Goal: Navigation & Orientation: Go to known website

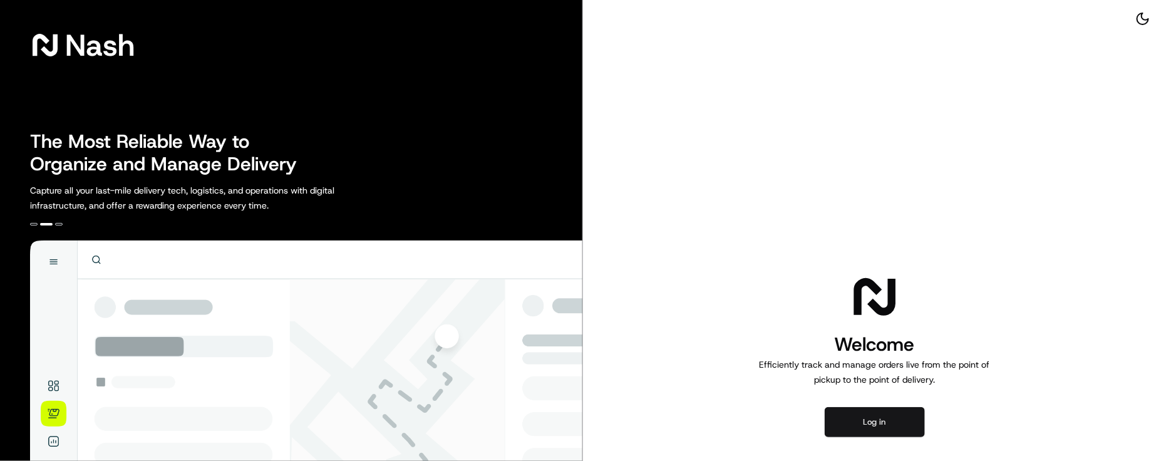
drag, startPoint x: 882, startPoint y: 412, endPoint x: 875, endPoint y: 420, distance: 10.7
click at [882, 413] on button "Log in" at bounding box center [875, 422] width 100 height 30
click at [803, 264] on div "Welcome Efficiently track and manage orders live from the point of pickup to th…" at bounding box center [874, 354] width 583 height 708
click at [1021, 404] on div "Welcome Efficiently track and manage orders live from the point of pickup to th…" at bounding box center [874, 354] width 583 height 708
click at [927, 418] on div "Welcome Efficiently track and manage orders live from the point of pickup to th…" at bounding box center [874, 354] width 583 height 708
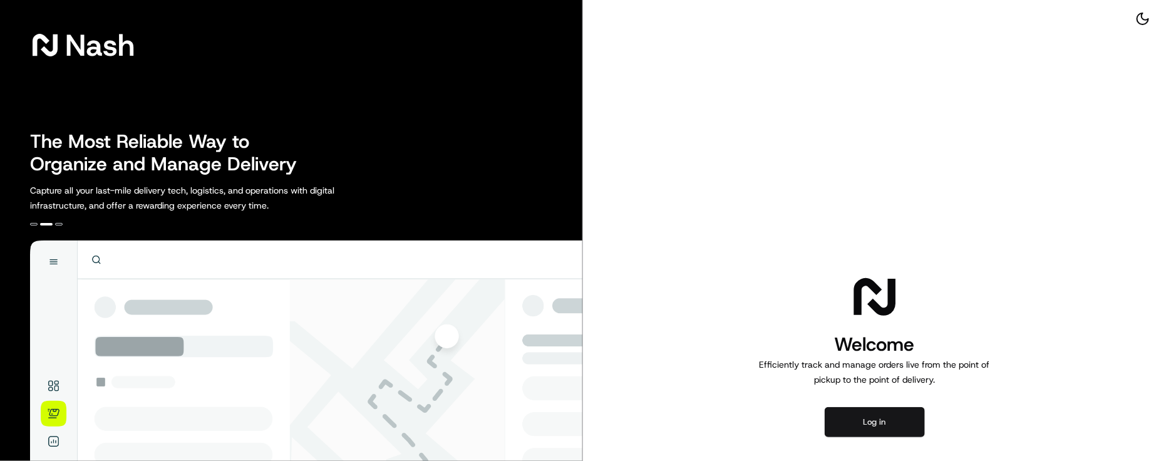
click at [902, 421] on button "Log in" at bounding box center [875, 422] width 100 height 30
click at [886, 414] on button "Log in" at bounding box center [875, 422] width 100 height 30
